Goal: Transaction & Acquisition: Register for event/course

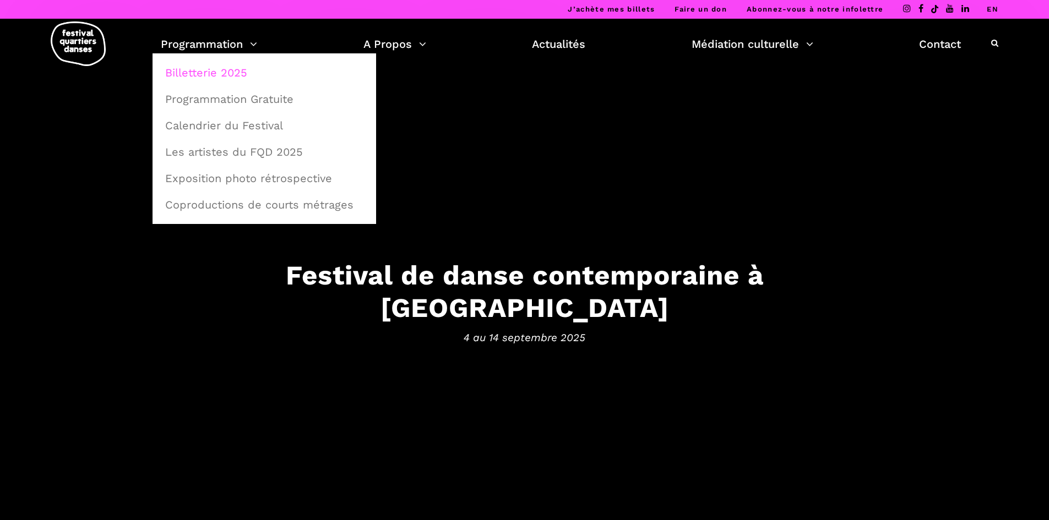
click at [183, 66] on link "Billetterie 2025" at bounding box center [264, 72] width 211 height 25
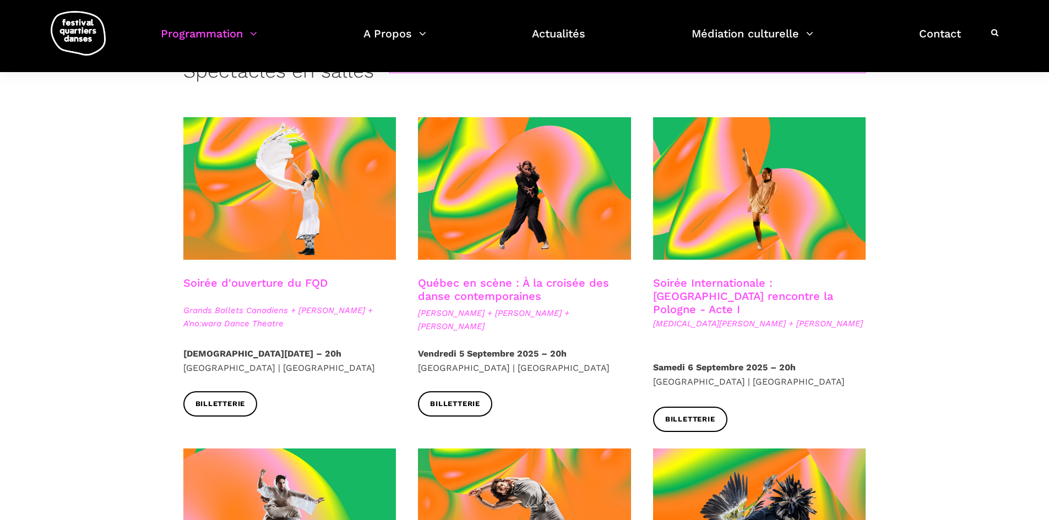
scroll to position [330, 0]
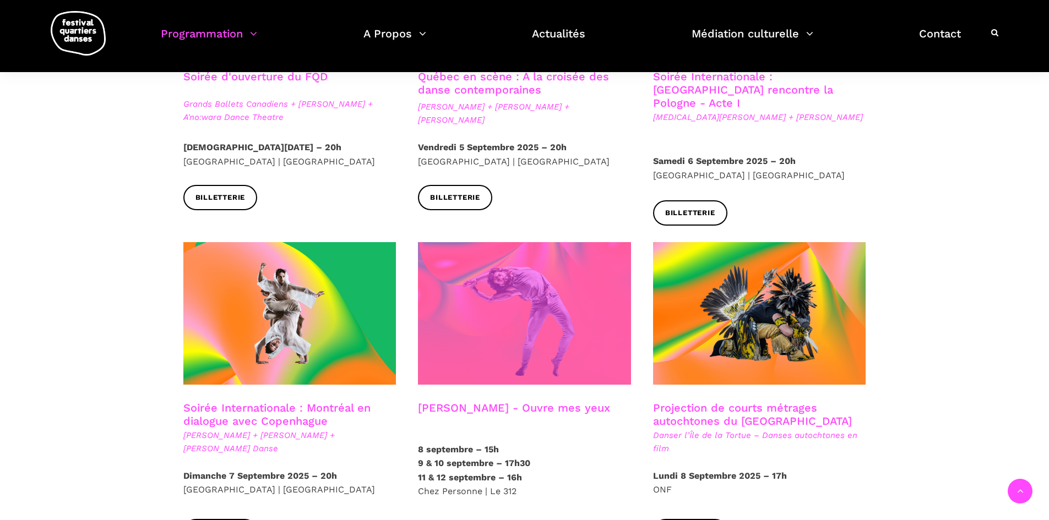
scroll to position [550, 0]
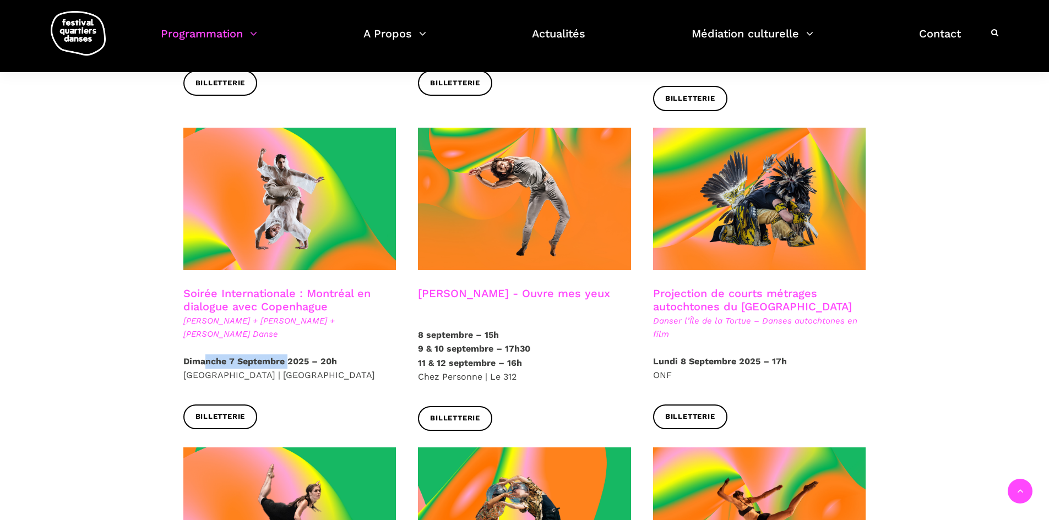
drag, startPoint x: 206, startPoint y: 349, endPoint x: 286, endPoint y: 351, distance: 80.4
click at [286, 356] on strong "Dimanche 7 Septembre 2025 – 20h" at bounding box center [260, 361] width 154 height 10
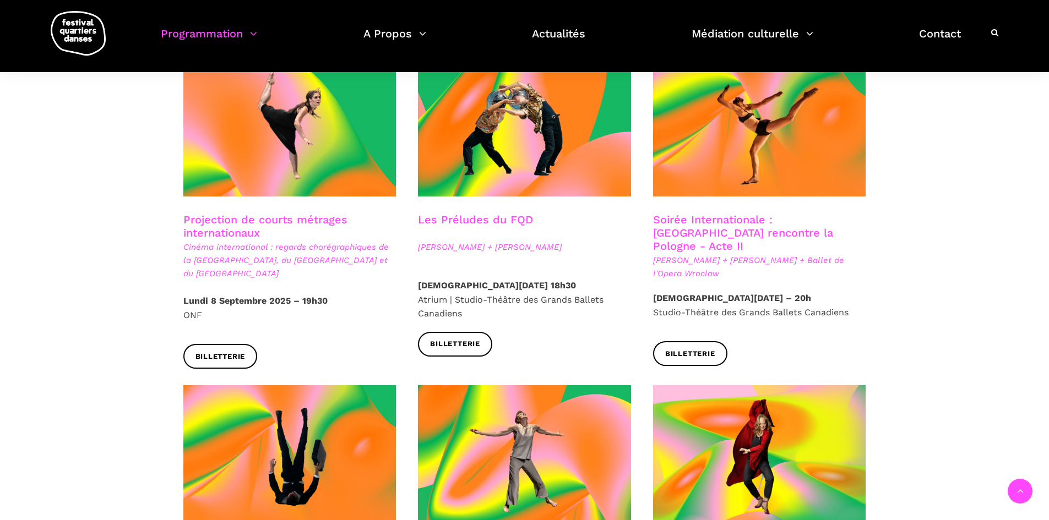
scroll to position [936, 0]
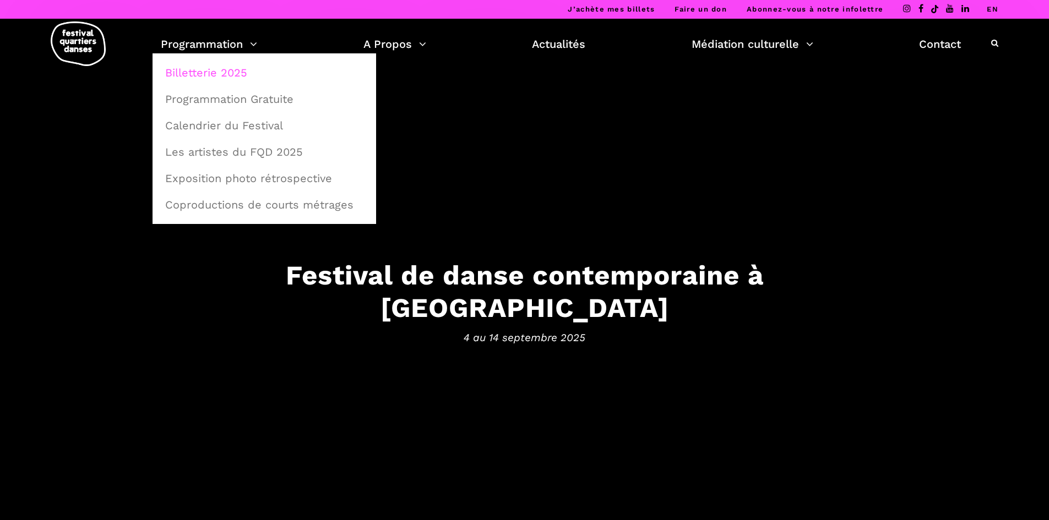
click at [205, 74] on link "Billetterie 2025" at bounding box center [264, 72] width 211 height 25
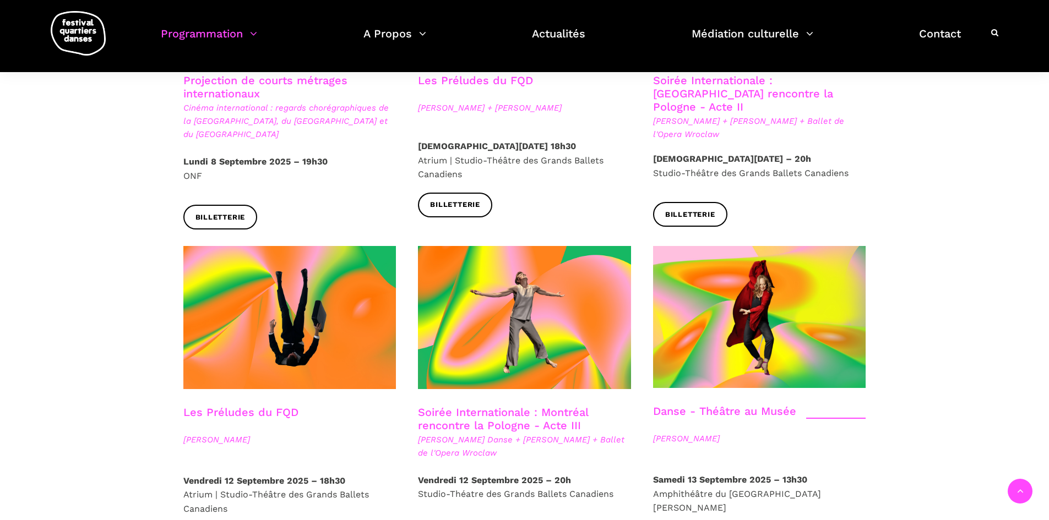
scroll to position [1156, 0]
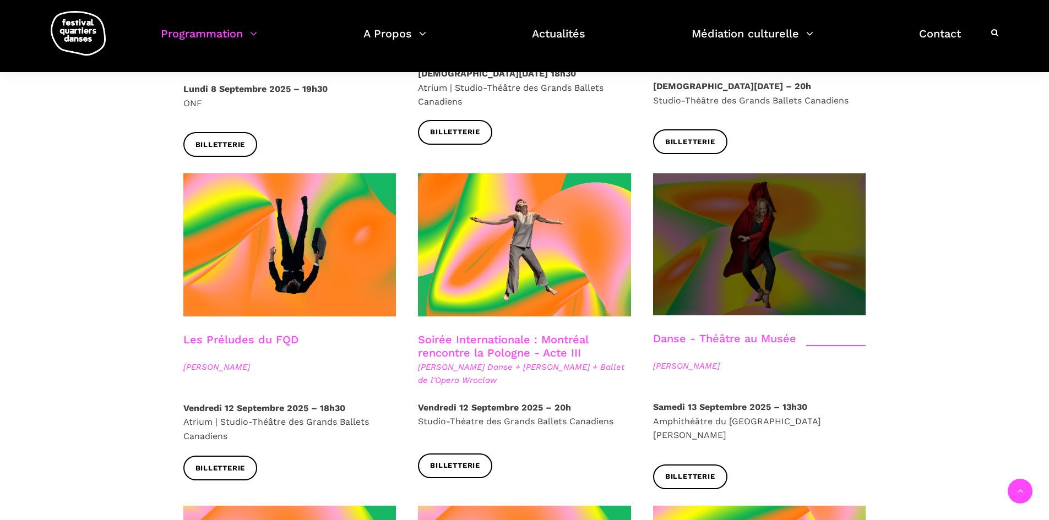
click at [724, 253] on span at bounding box center [759, 244] width 213 height 142
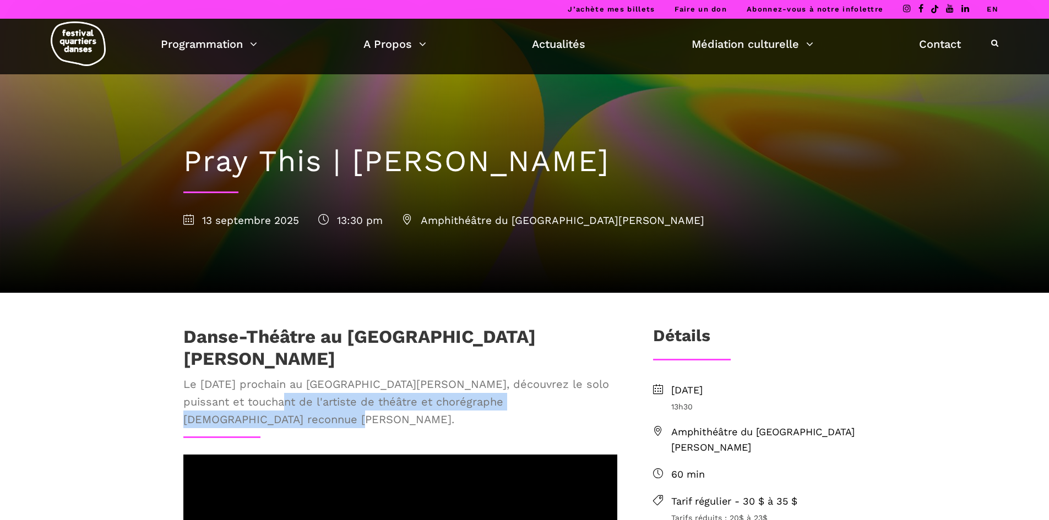
drag, startPoint x: 303, startPoint y: 385, endPoint x: 312, endPoint y: 406, distance: 22.7
click at [312, 406] on span "Le [DATE] prochain au [GEOGRAPHIC_DATA][PERSON_NAME], découvrez le solo puissan…" at bounding box center [400, 401] width 434 height 53
